Goal: Information Seeking & Learning: Learn about a topic

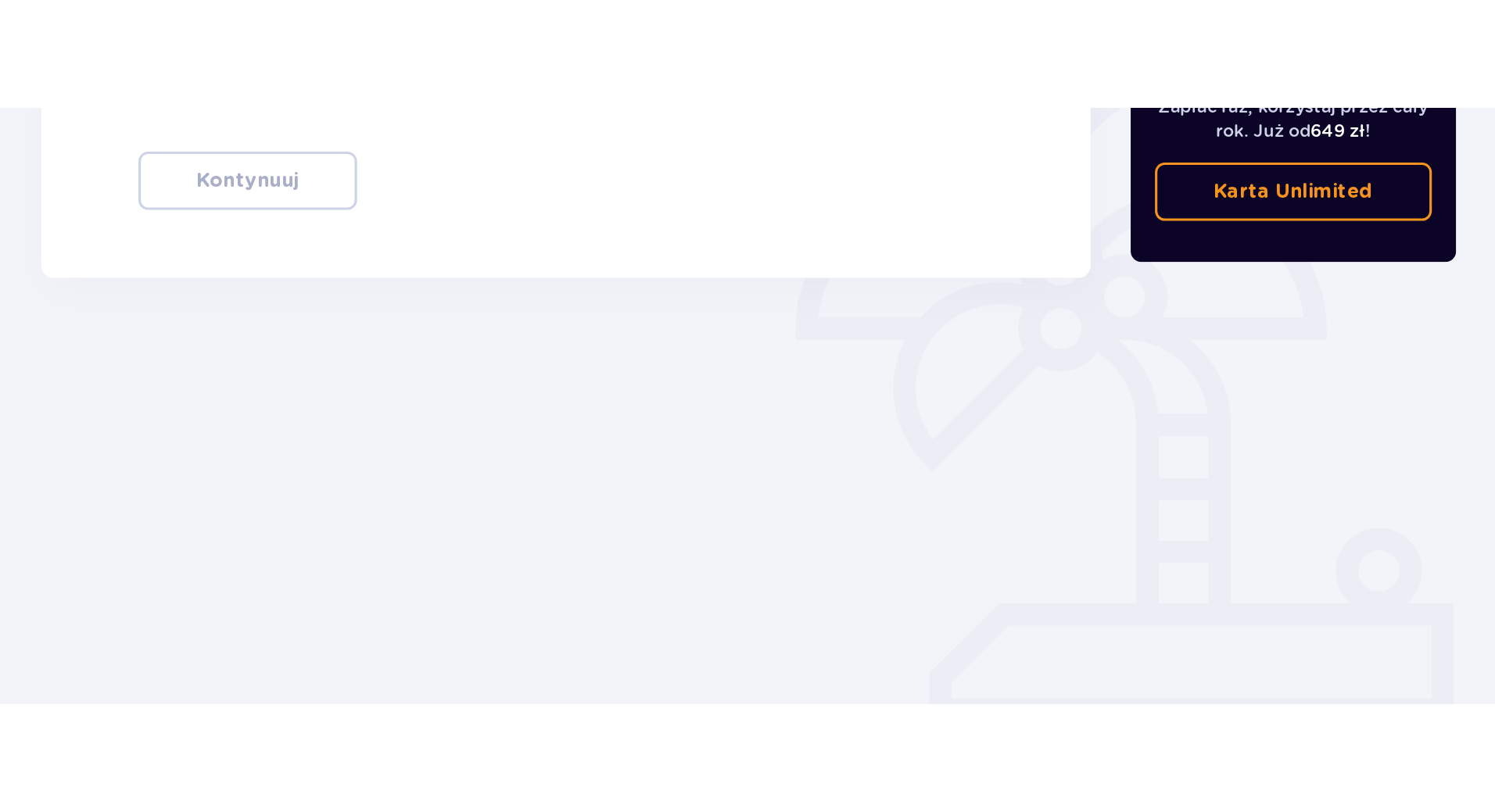
scroll to position [56, 0]
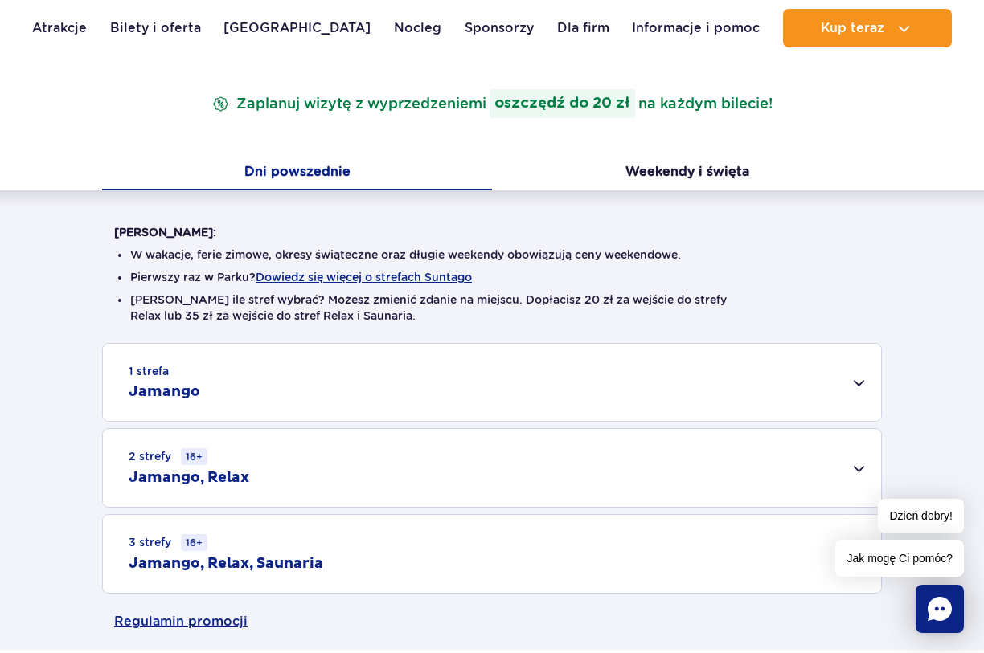
scroll to position [321, 0]
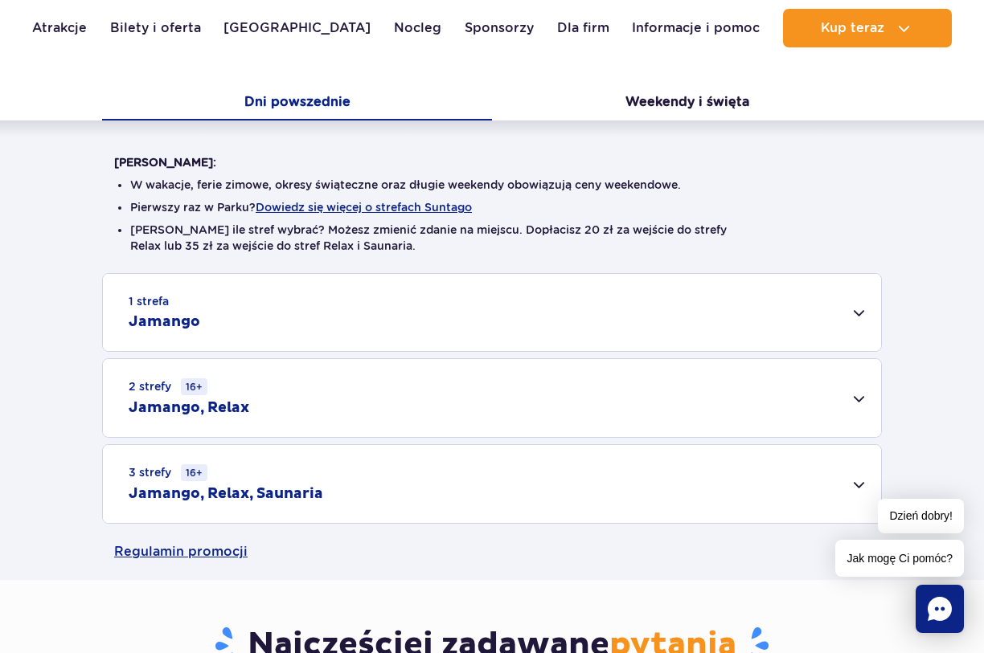
click at [273, 391] on div "2 strefy 16+ Jamango, Relax" at bounding box center [492, 398] width 778 height 78
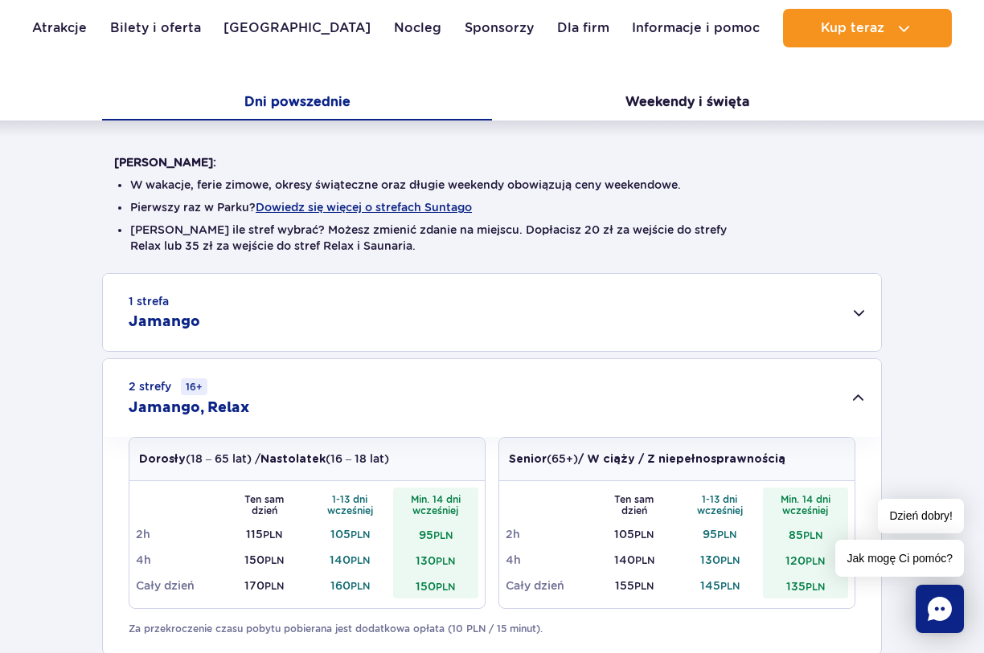
click at [272, 310] on div "1 strefa Jamango" at bounding box center [492, 312] width 778 height 77
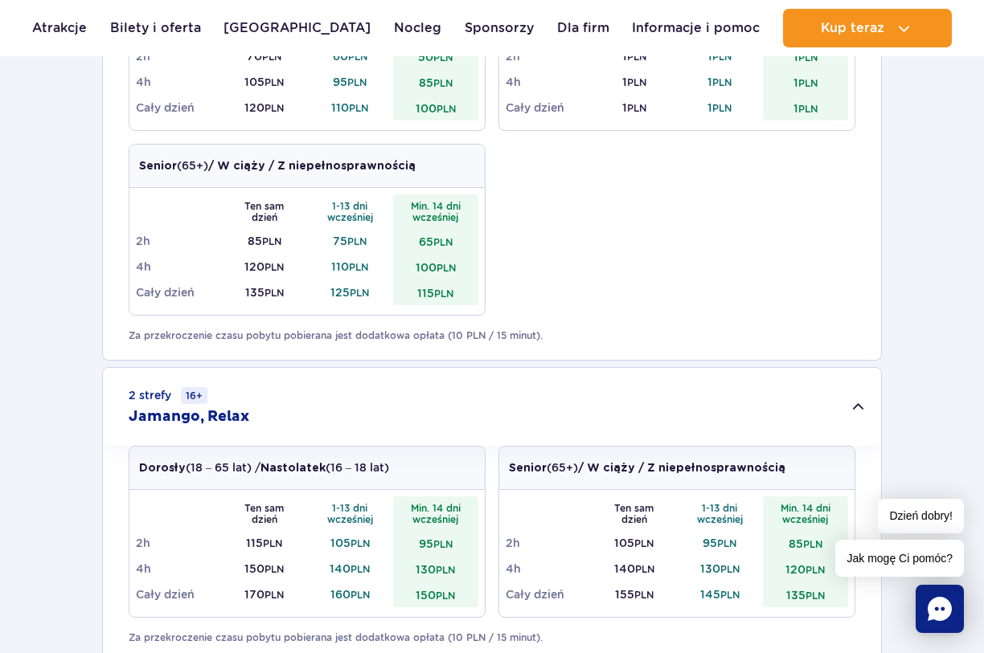
scroll to position [964, 0]
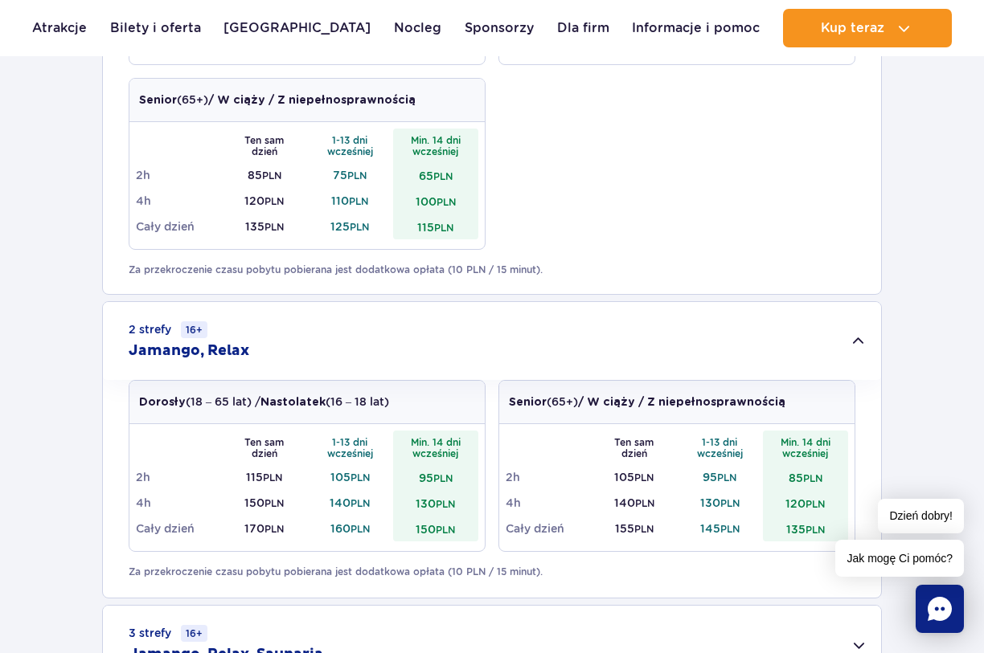
click at [195, 338] on small "16+" at bounding box center [194, 329] width 27 height 17
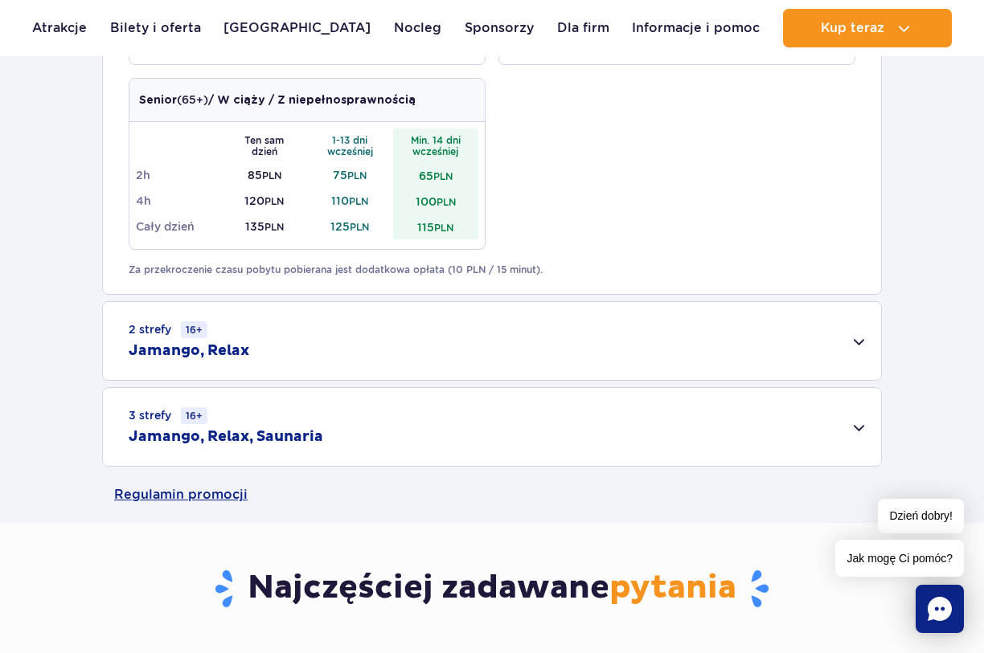
click at [268, 440] on h2 "Jamango, Relax, Saunaria" at bounding box center [226, 437] width 194 height 19
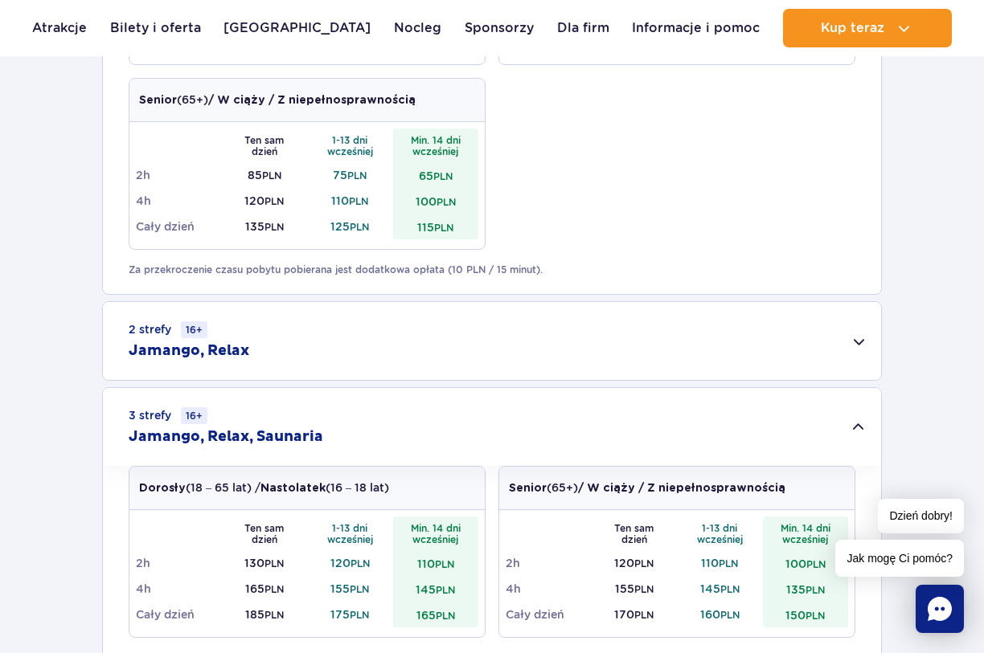
click at [271, 431] on h2 "Jamango, Relax, Saunaria" at bounding box center [226, 437] width 194 height 19
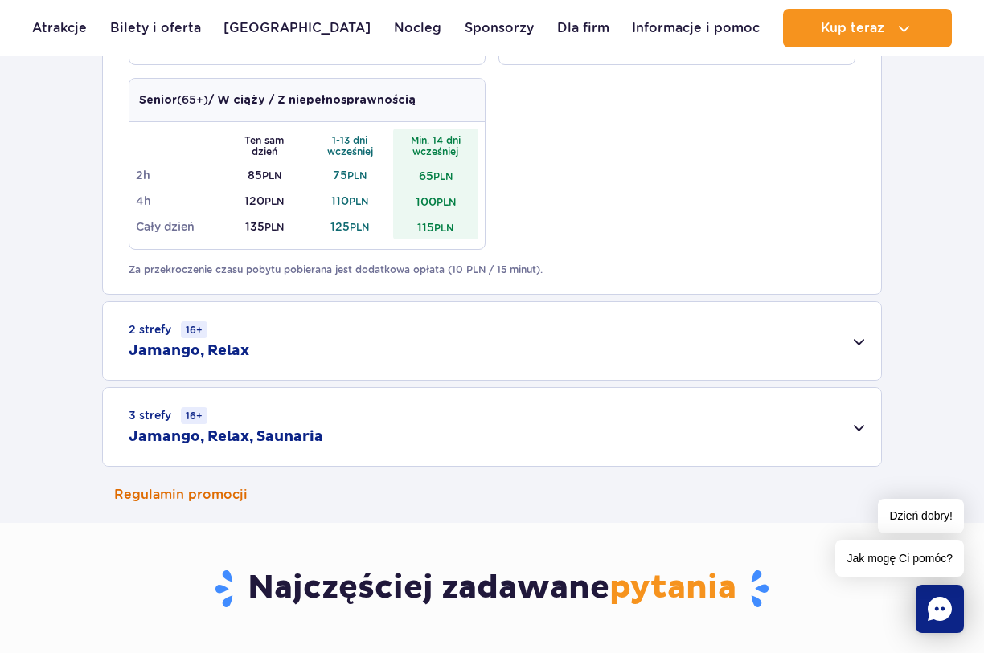
click at [228, 484] on link "Regulamin promocji" at bounding box center [491, 495] width 755 height 56
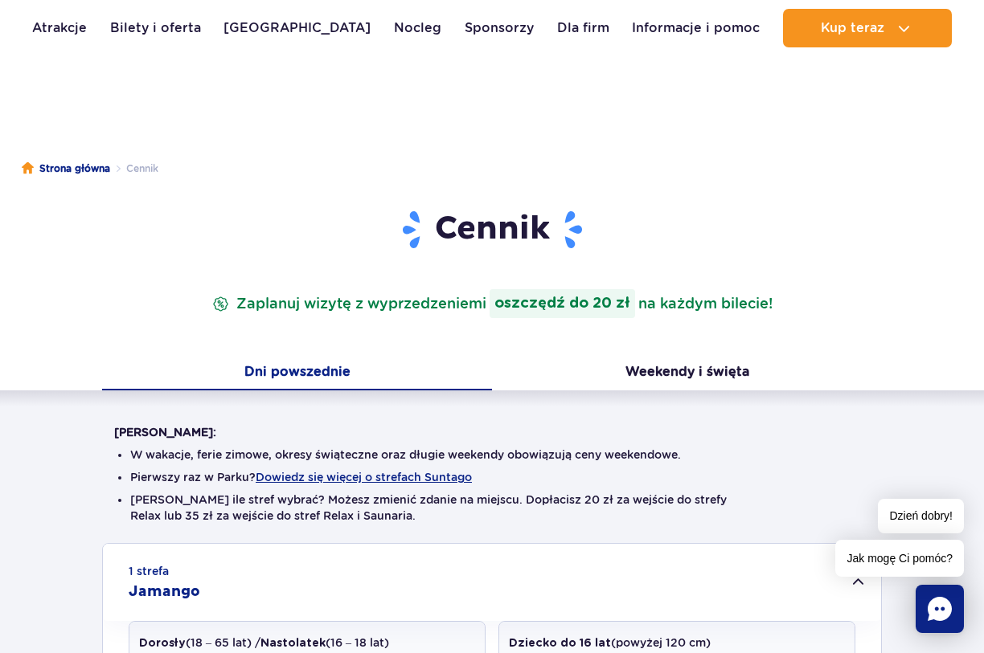
scroll to position [80, 0]
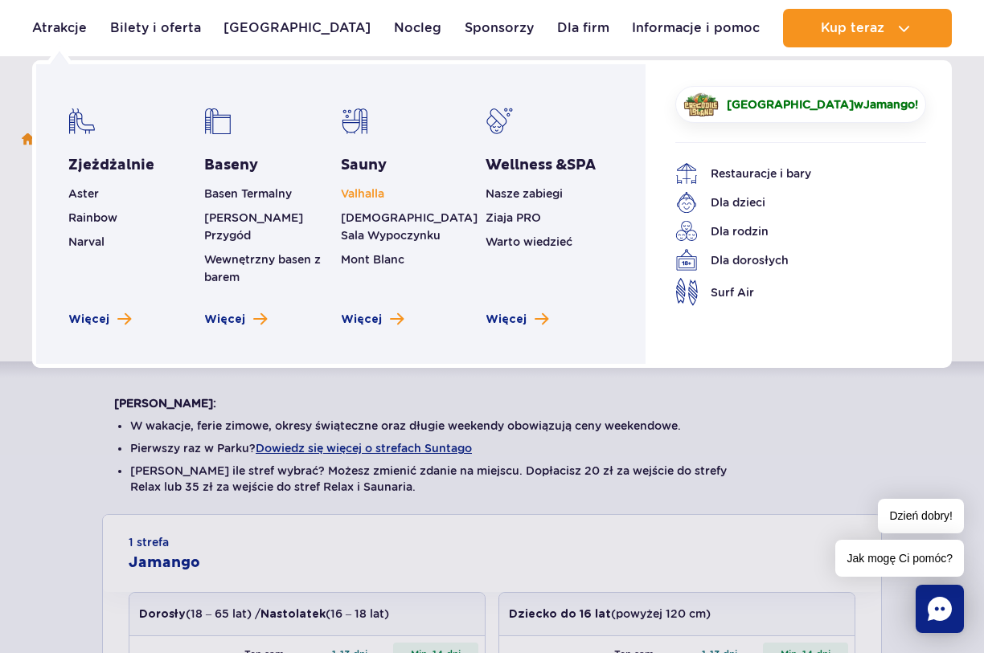
click at [373, 195] on span "Valhalla" at bounding box center [362, 193] width 43 height 13
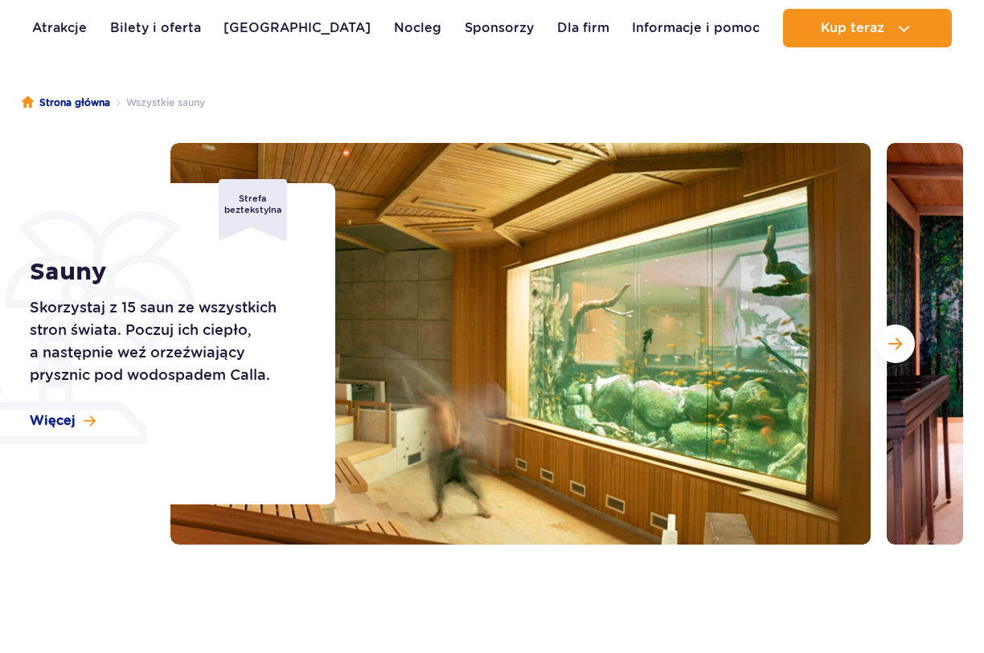
scroll to position [161, 0]
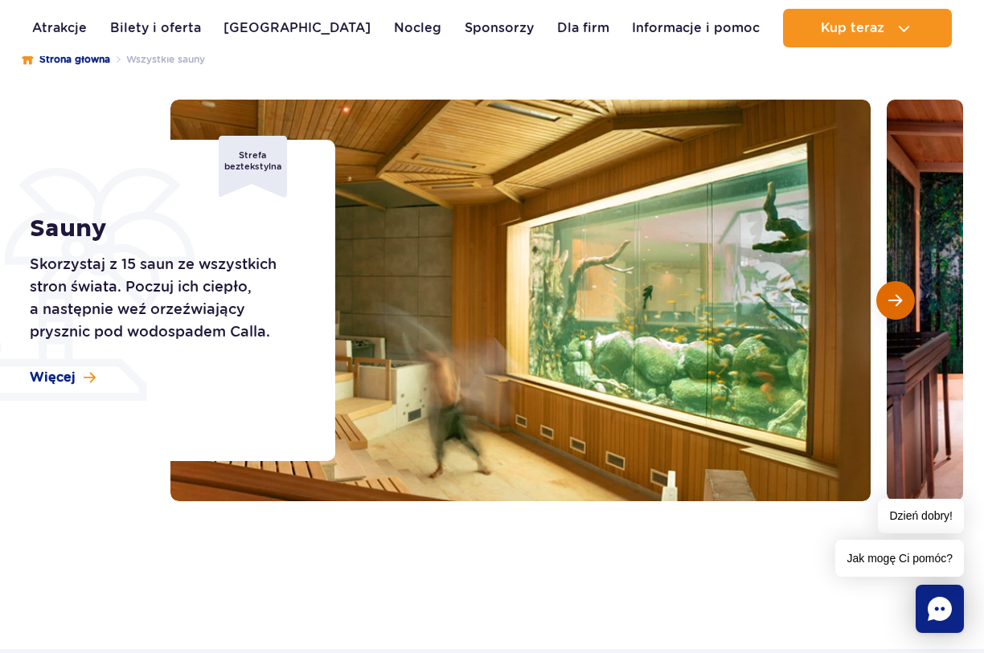
click at [897, 300] on span "Następny slajd" at bounding box center [895, 300] width 14 height 14
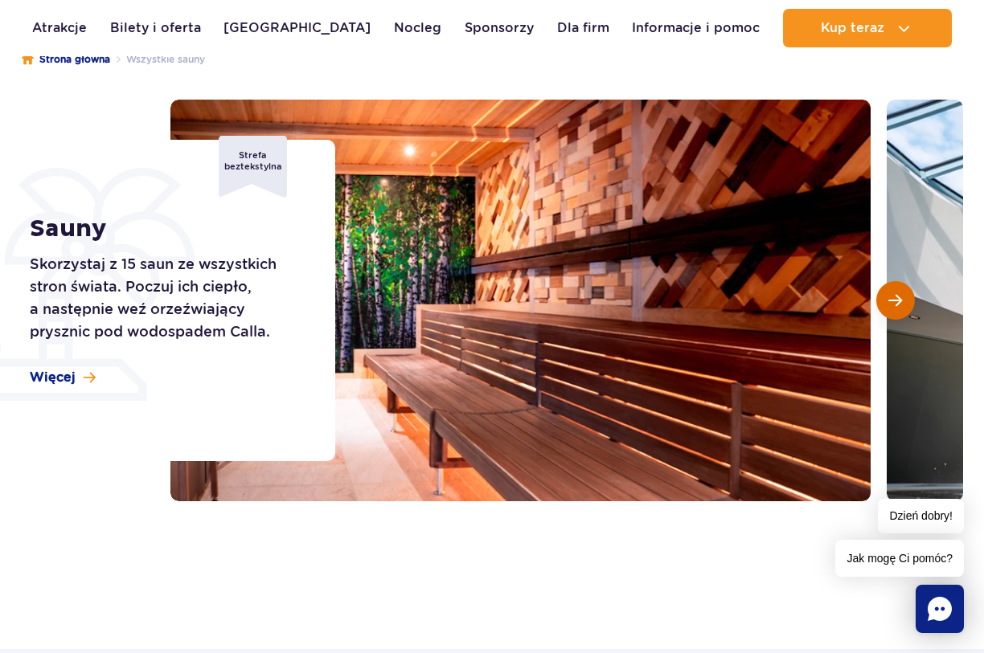
click at [897, 300] on span "Następny slajd" at bounding box center [895, 300] width 14 height 14
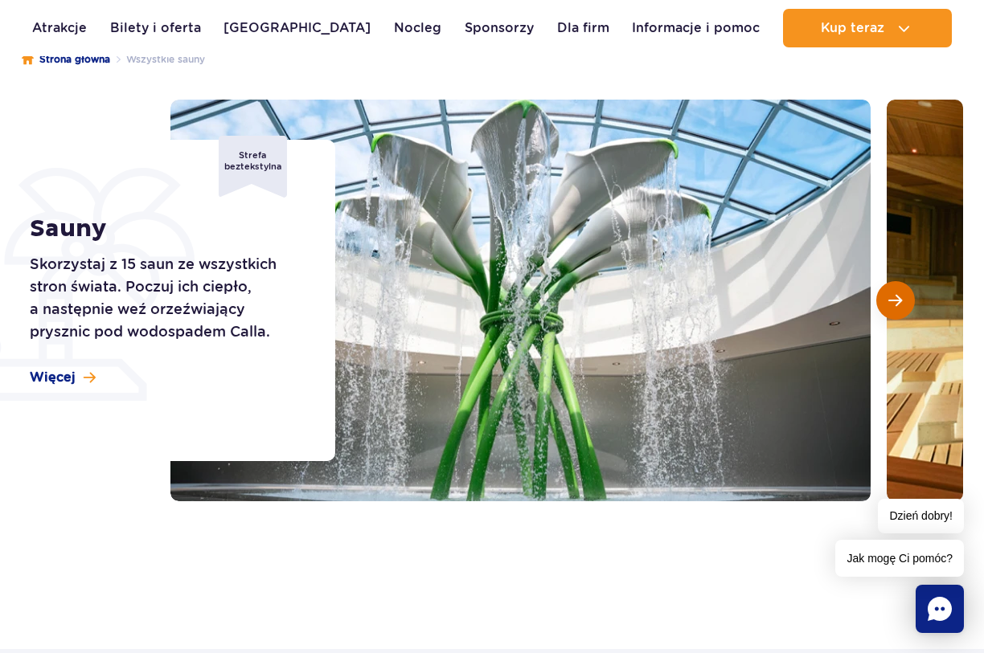
click at [897, 300] on span "Następny slajd" at bounding box center [895, 300] width 14 height 14
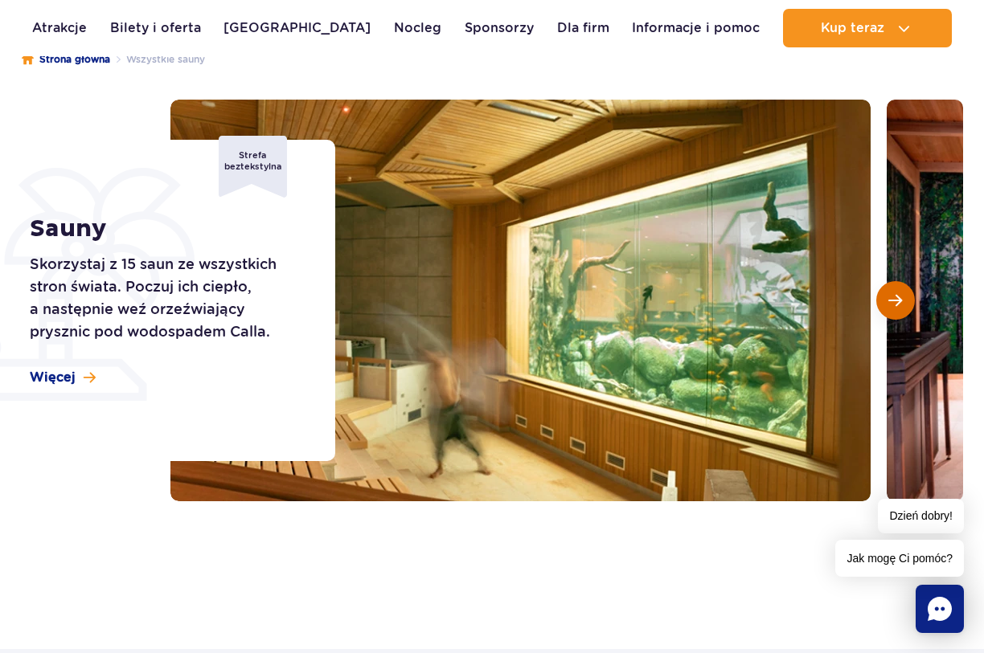
click at [897, 300] on span "Następny slajd" at bounding box center [895, 300] width 14 height 14
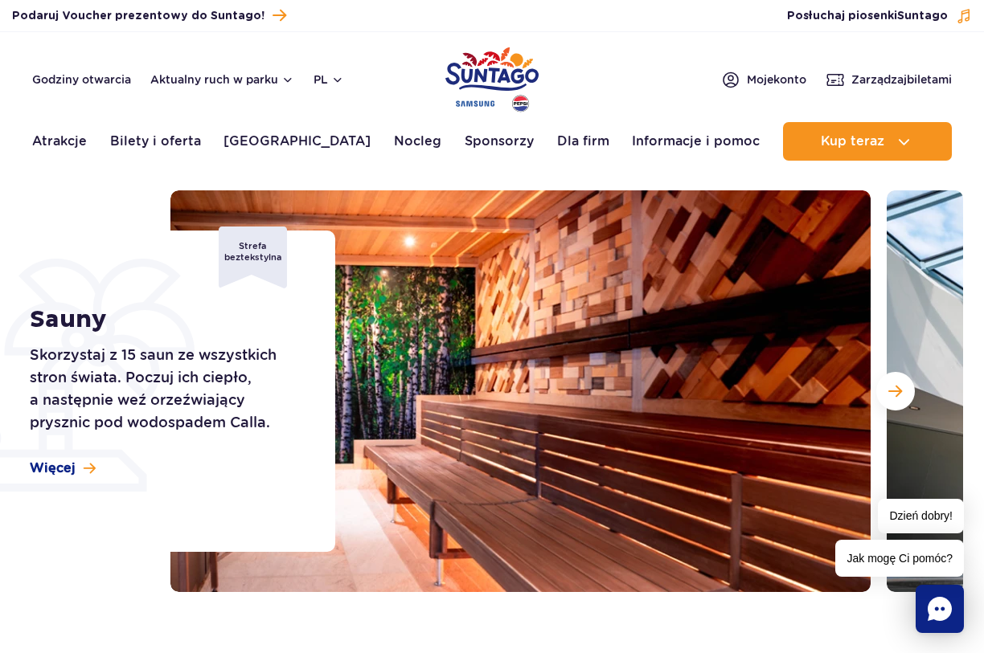
scroll to position [0, 0]
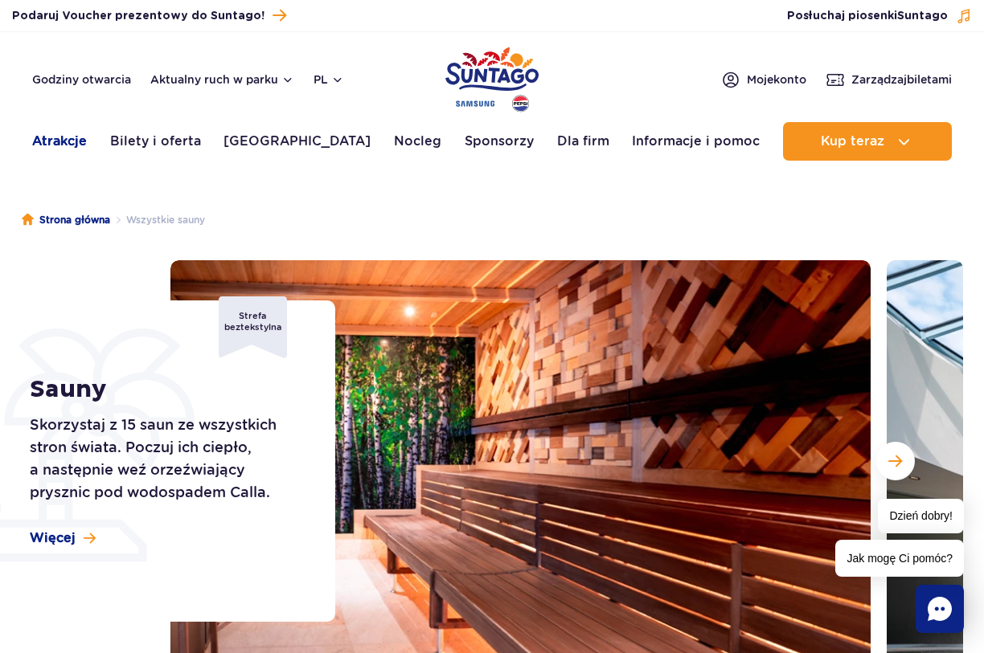
click at [67, 149] on link "Atrakcje" at bounding box center [59, 141] width 55 height 39
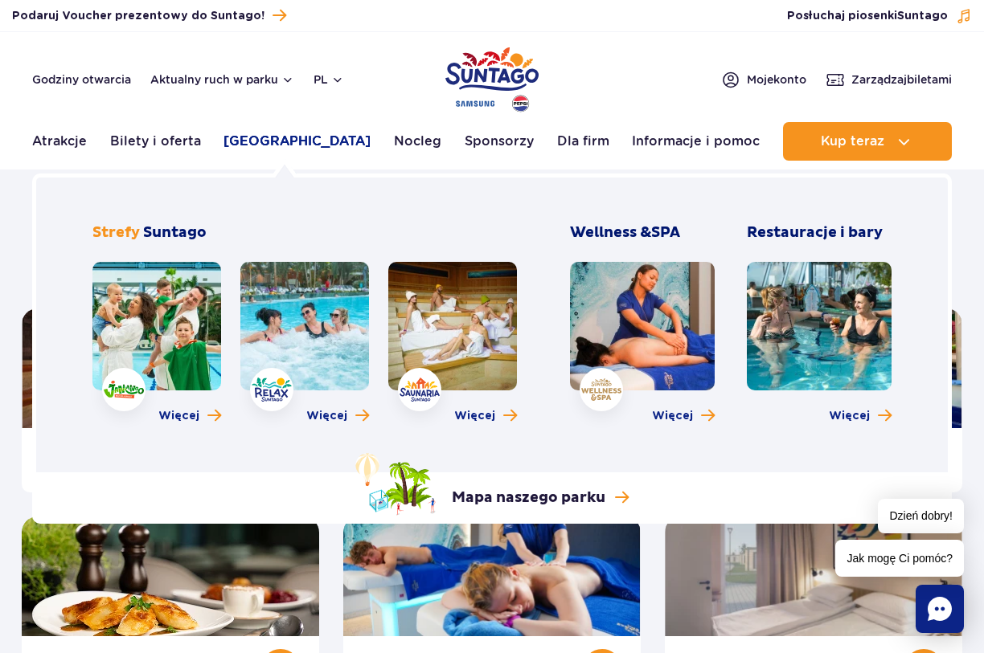
click at [313, 142] on link "Poznaj park" at bounding box center [296, 141] width 147 height 39
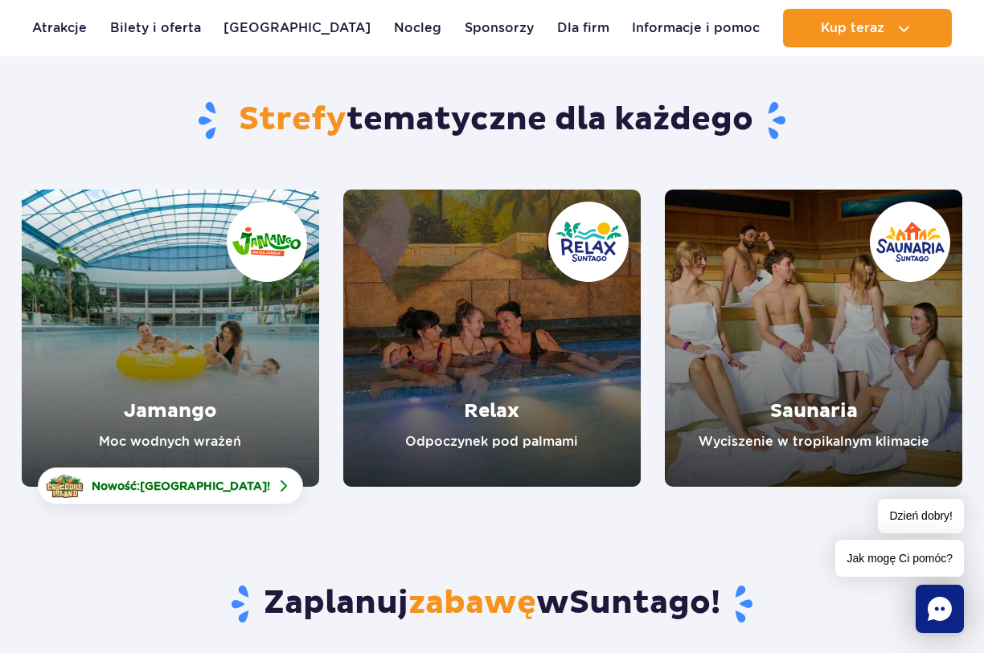
scroll to position [161, 0]
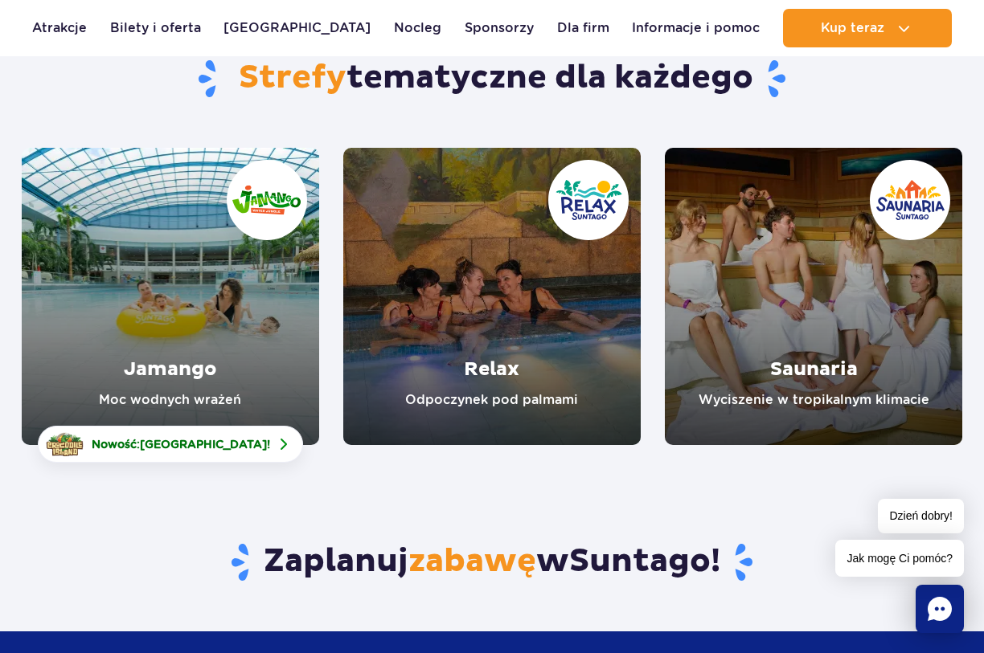
click at [502, 305] on link "Relax" at bounding box center [491, 296] width 297 height 297
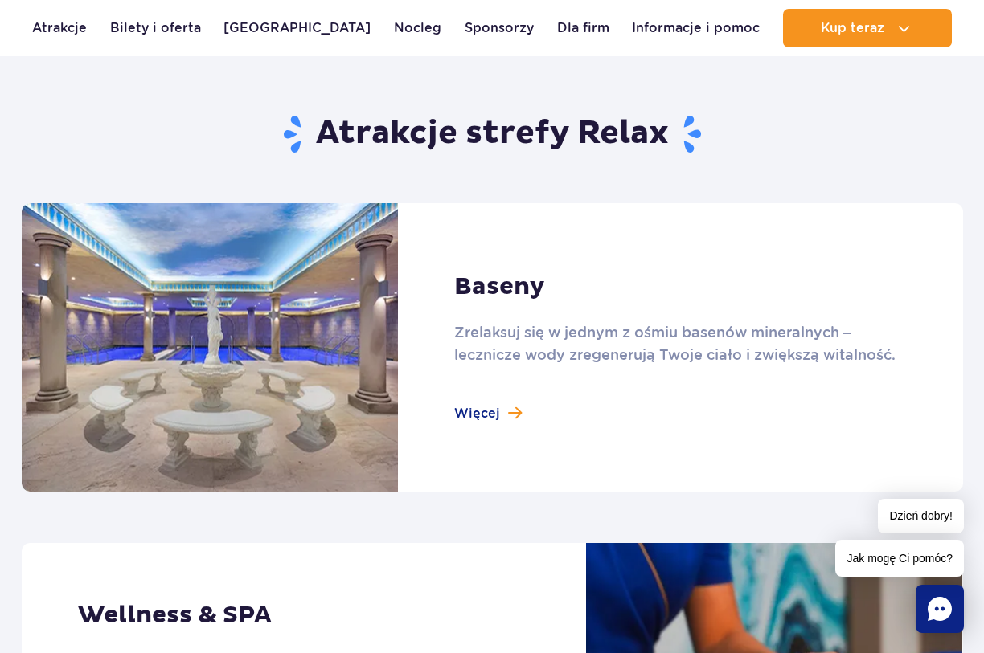
scroll to position [964, 0]
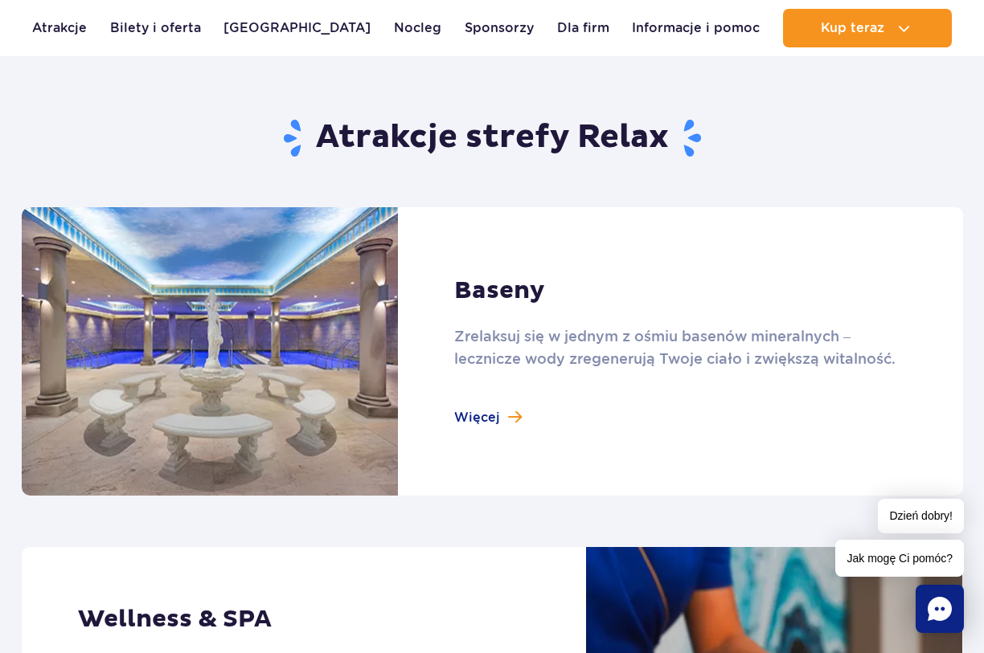
click at [504, 417] on link at bounding box center [492, 351] width 941 height 289
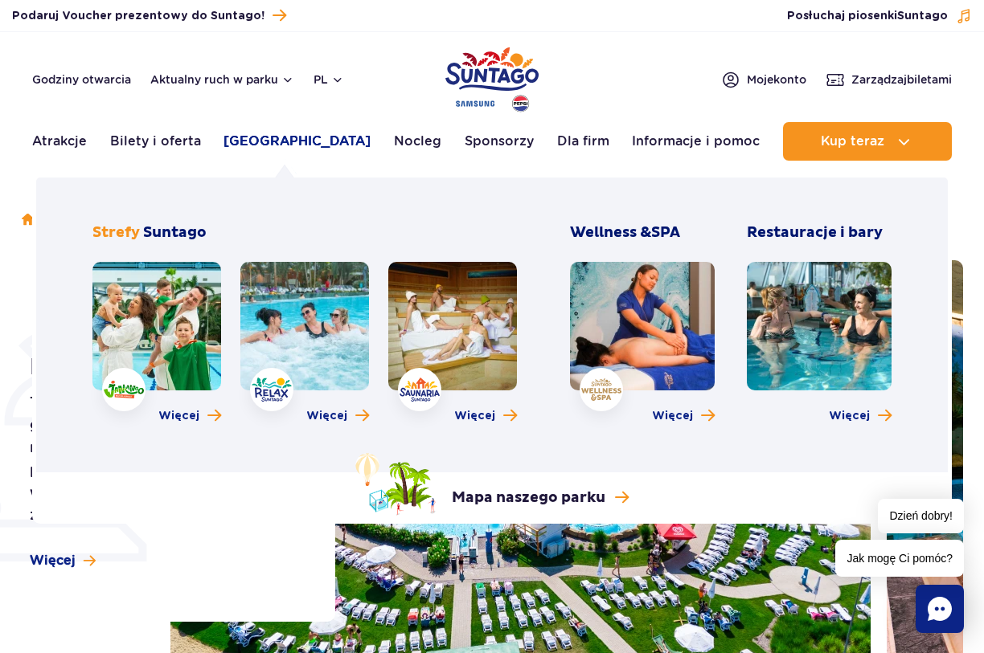
click at [272, 148] on link "[GEOGRAPHIC_DATA]" at bounding box center [296, 141] width 147 height 39
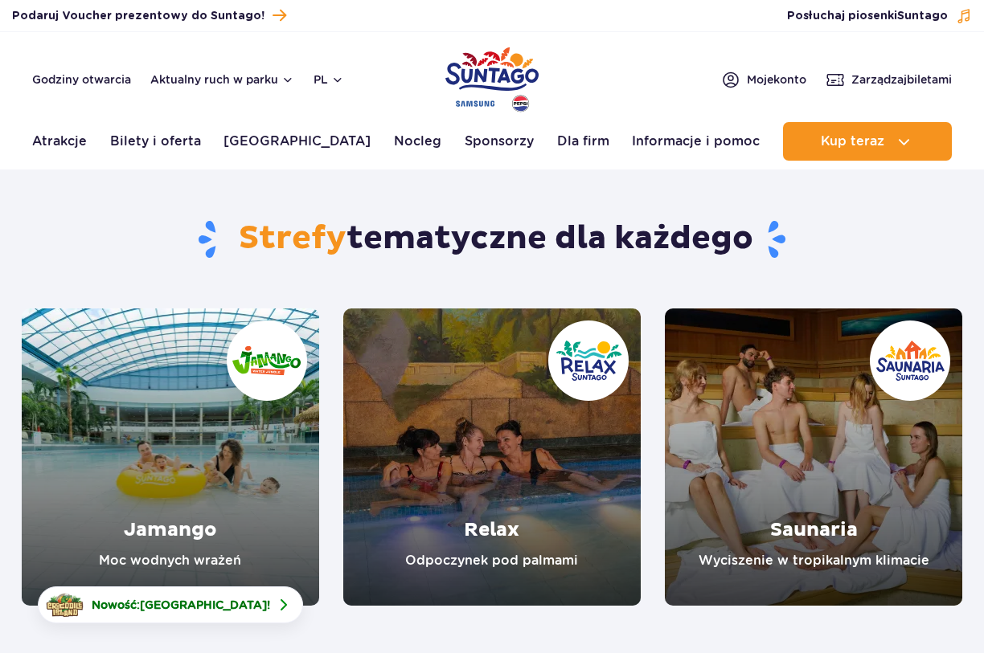
click at [244, 473] on link "Jamango" at bounding box center [170, 457] width 297 height 297
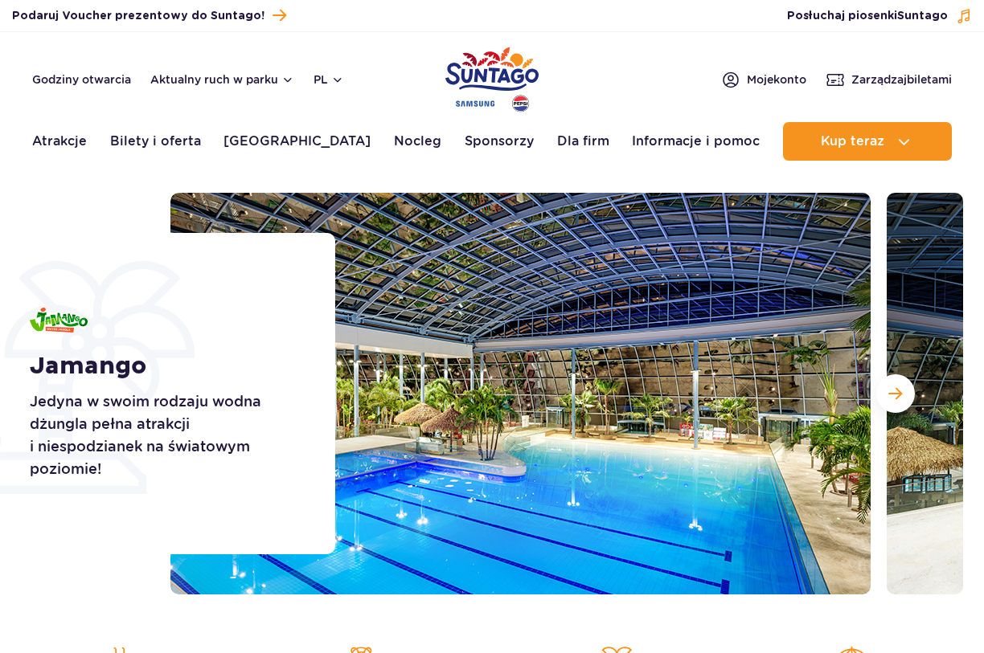
scroll to position [161, 0]
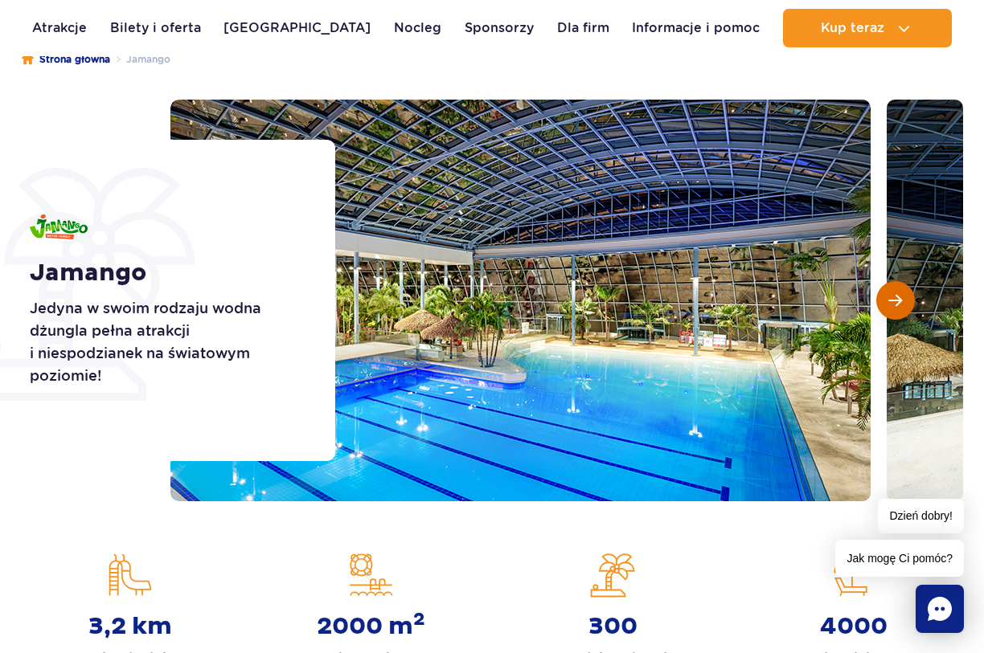
click at [899, 292] on button "Następny slajd" at bounding box center [895, 300] width 39 height 39
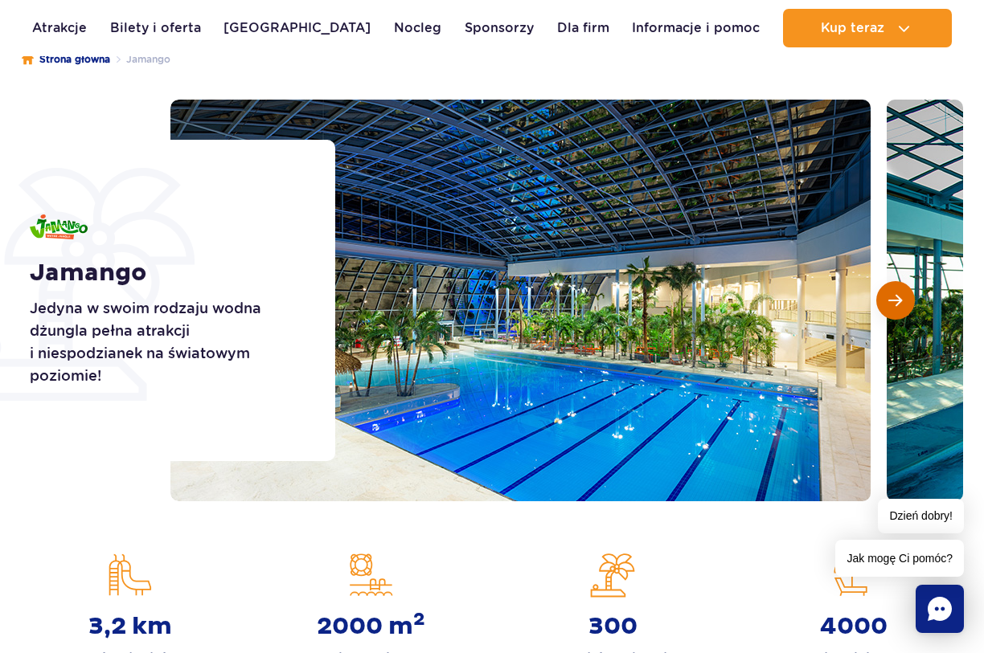
click at [897, 296] on span "Następny slajd" at bounding box center [895, 300] width 14 height 14
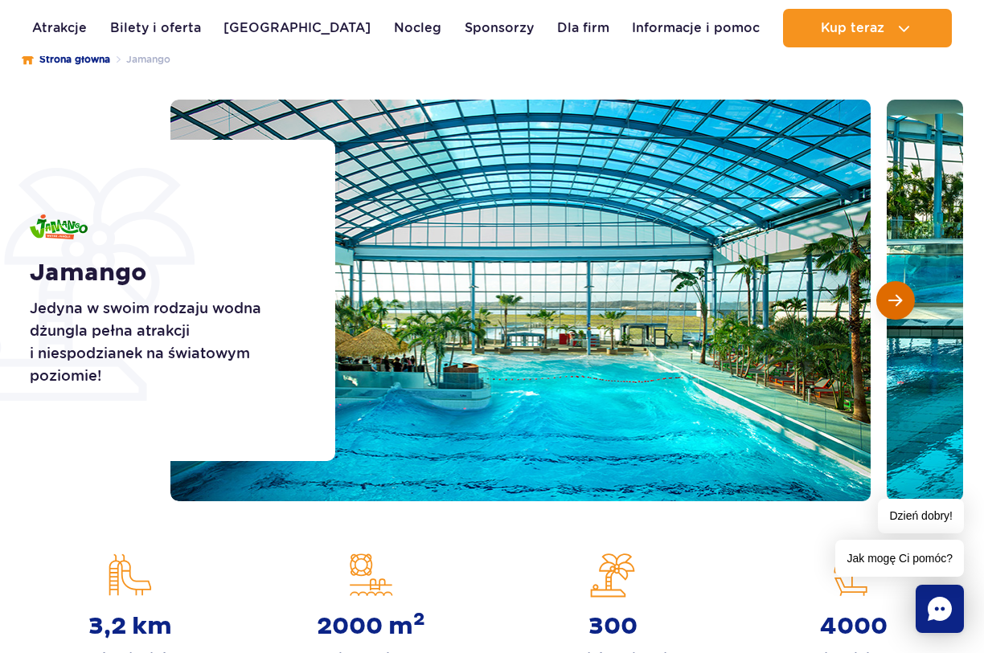
click at [897, 296] on span "Następny slajd" at bounding box center [895, 300] width 14 height 14
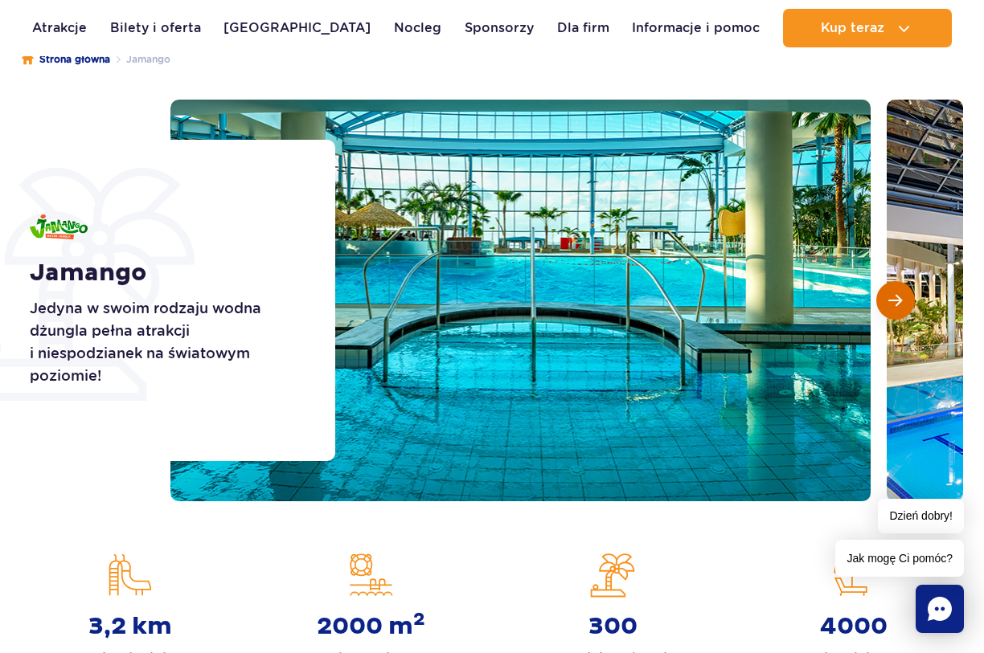
click at [897, 296] on span "Następny slajd" at bounding box center [895, 300] width 14 height 14
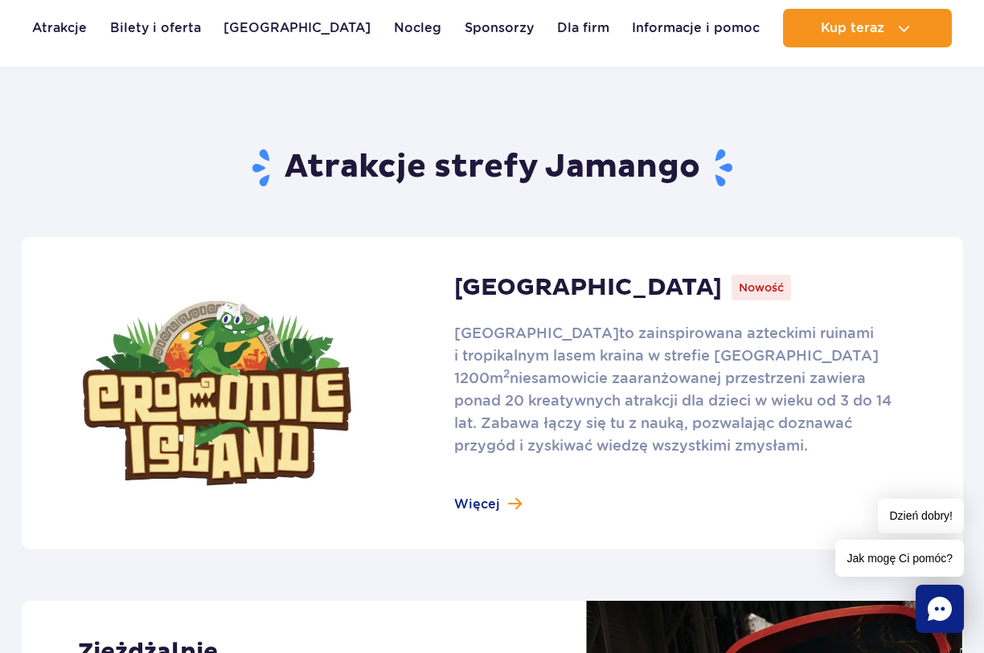
scroll to position [884, 0]
